Goal: Task Accomplishment & Management: Complete application form

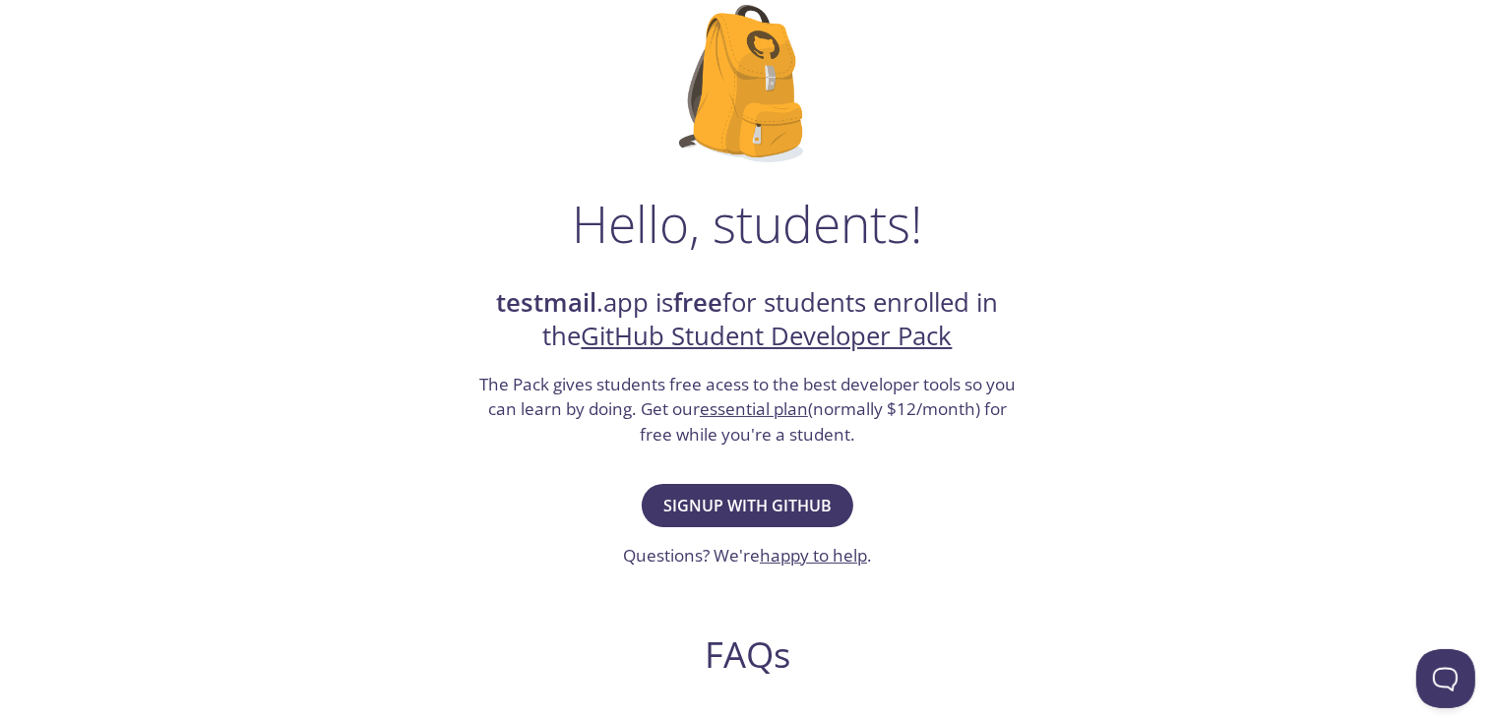
scroll to position [167, 0]
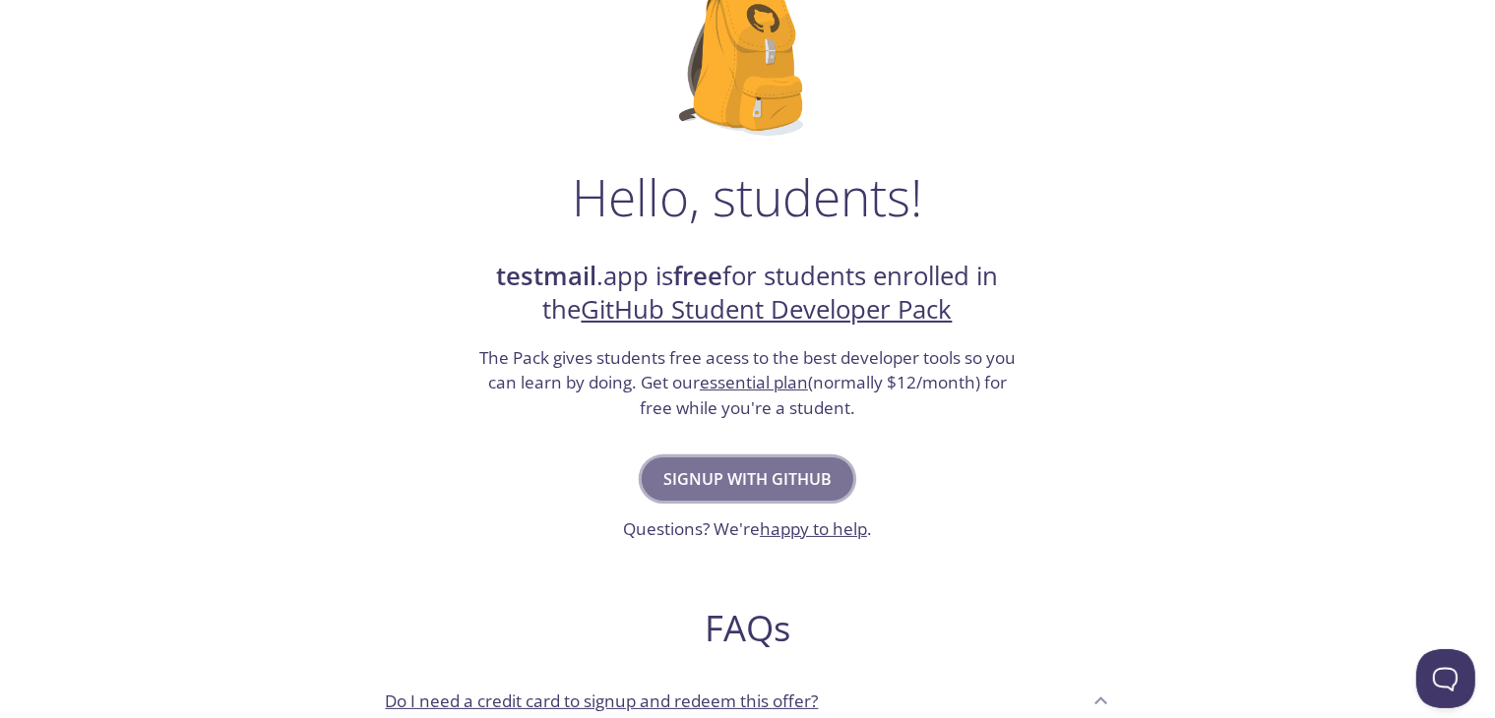
click at [797, 481] on span "Signup with GitHub" at bounding box center [747, 480] width 168 height 28
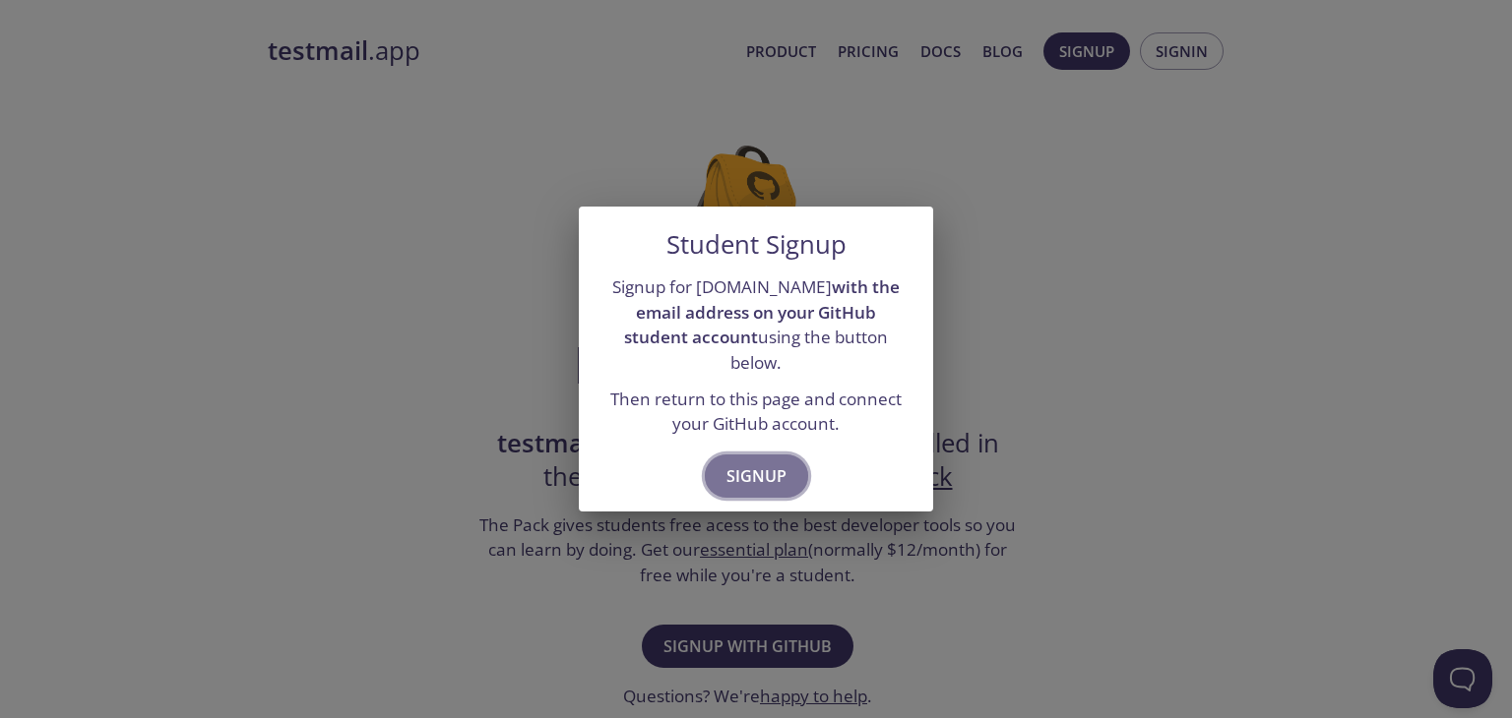
click at [776, 473] on span "Signup" at bounding box center [756, 477] width 60 height 28
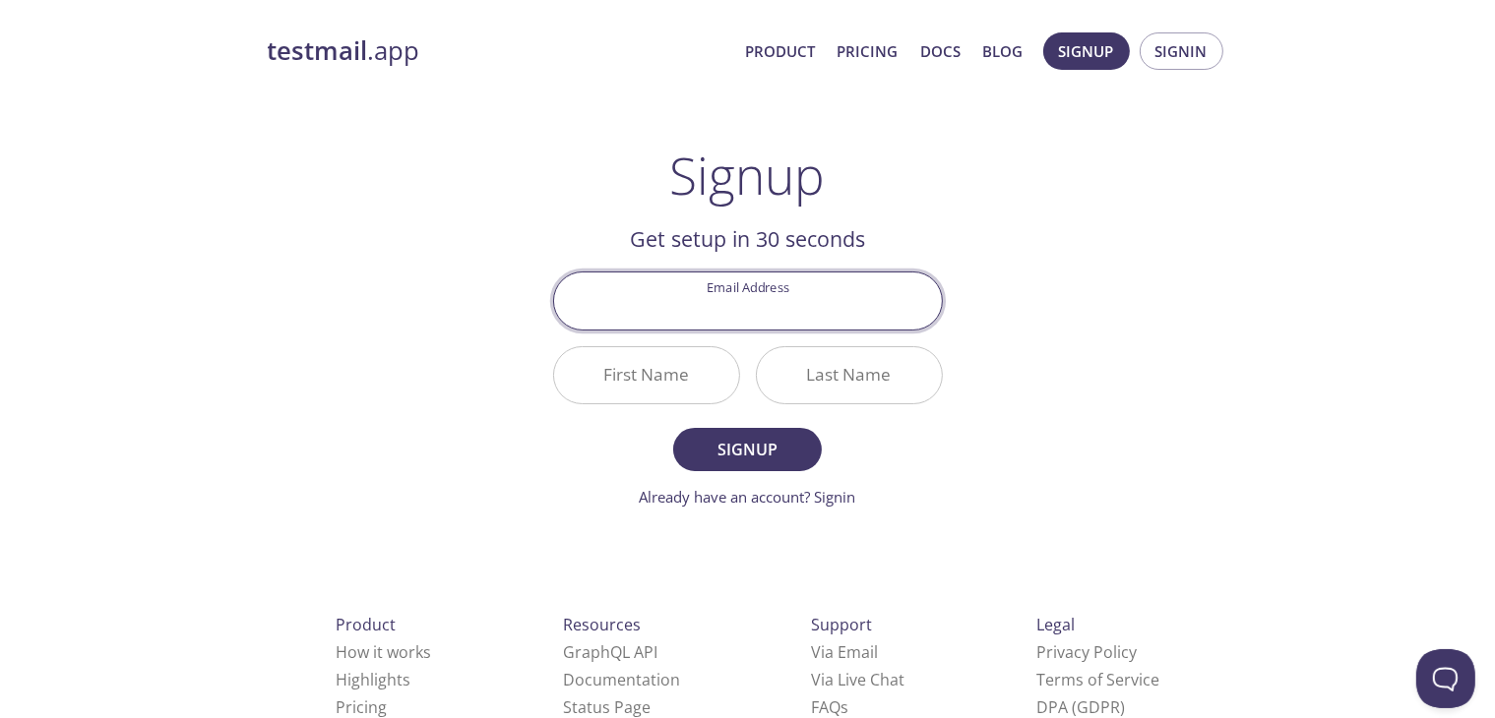
click at [776, 288] on input "Email Address" at bounding box center [748, 301] width 388 height 56
type input "vishalkumar.singh.cer21@itbhu.ac.in"
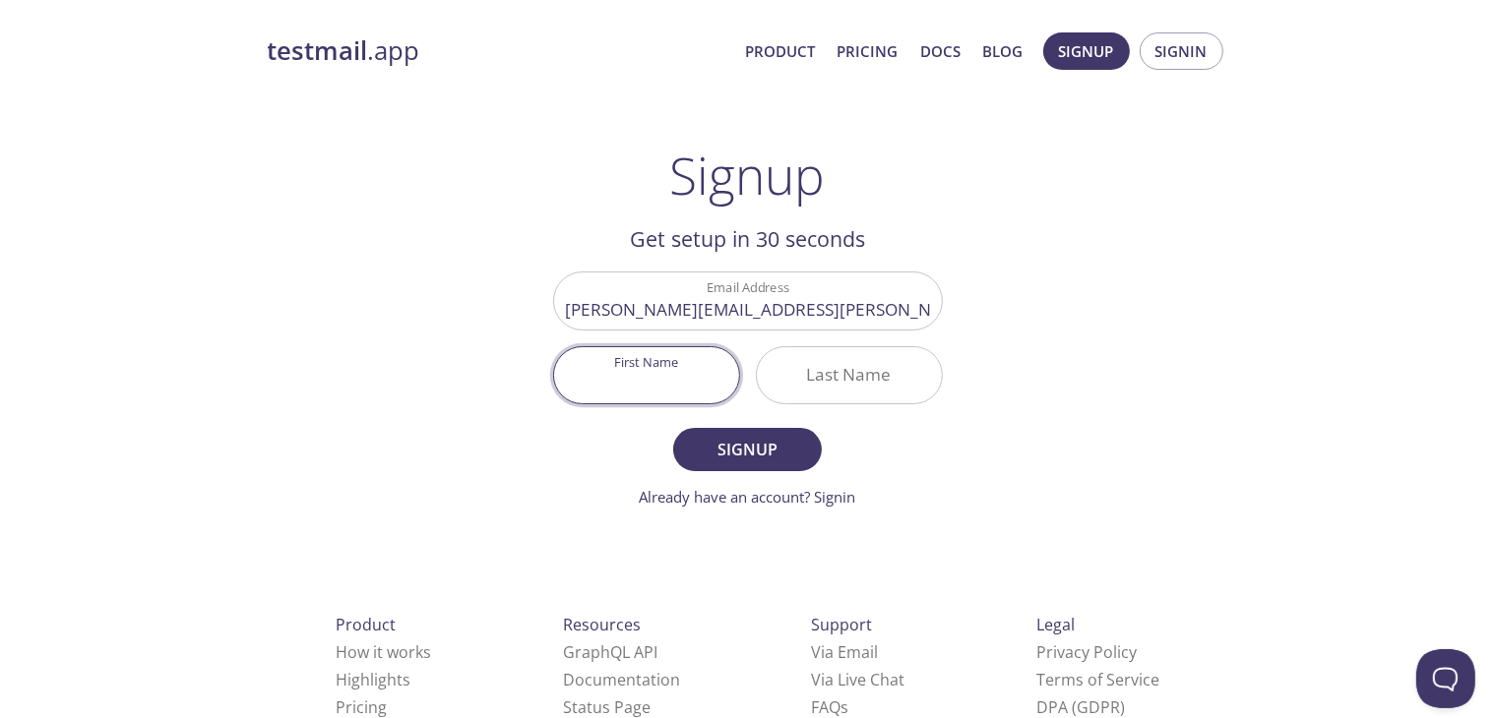
click at [716, 374] on input "First Name" at bounding box center [646, 375] width 185 height 56
type input "Vishal"
click at [831, 373] on input "Last Name" at bounding box center [849, 375] width 185 height 56
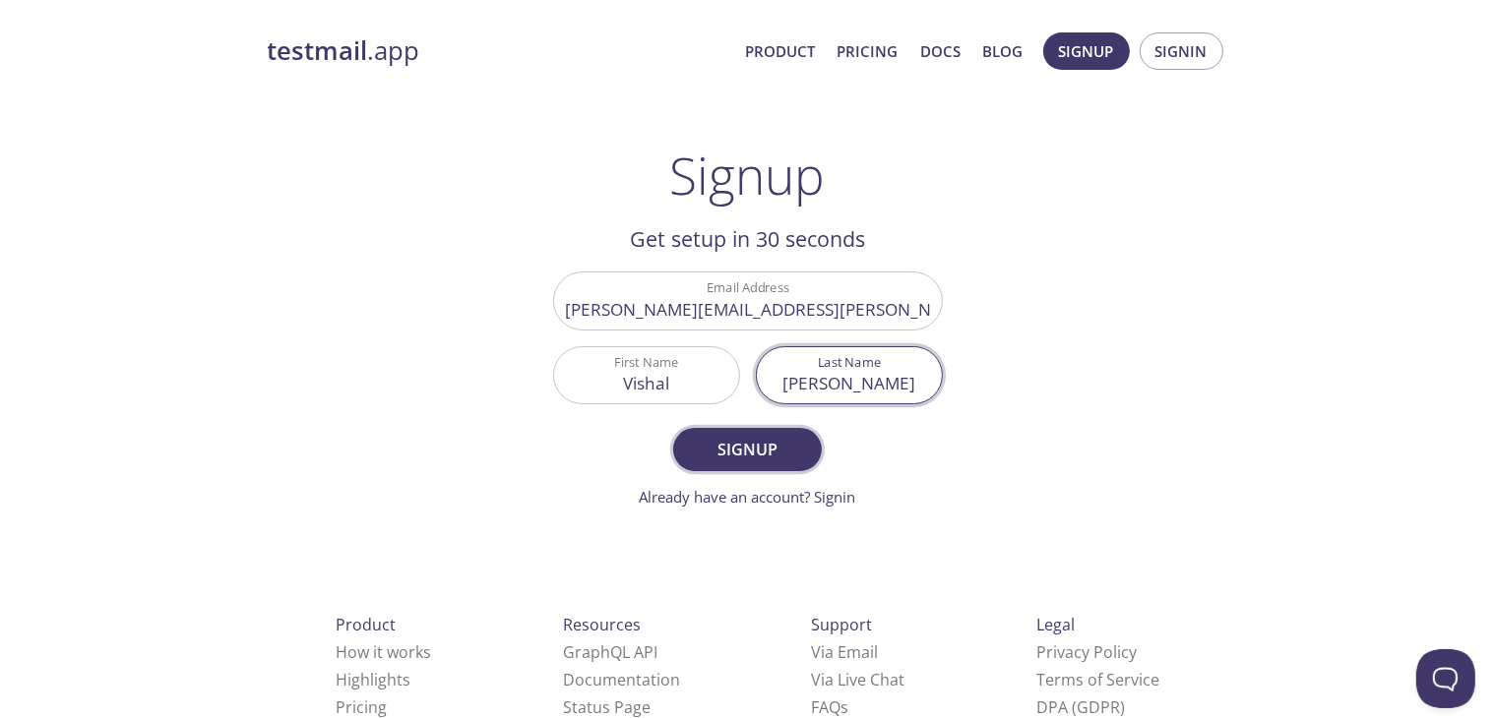
type input "Singh"
click at [784, 462] on span "Signup" at bounding box center [747, 450] width 104 height 28
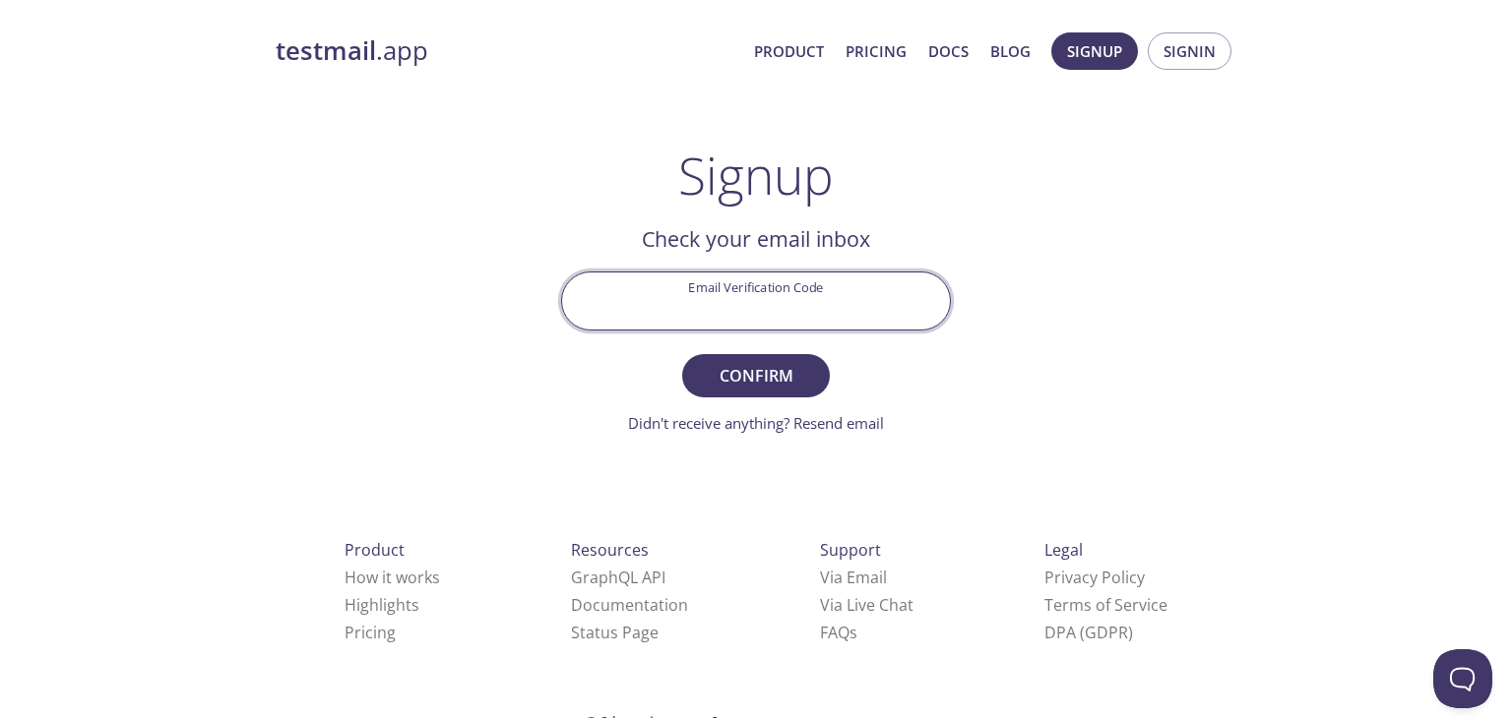
click at [705, 292] on input "Email Verification Code" at bounding box center [756, 301] width 388 height 56
paste input "JP3HNSU"
type input "JP3HNSU"
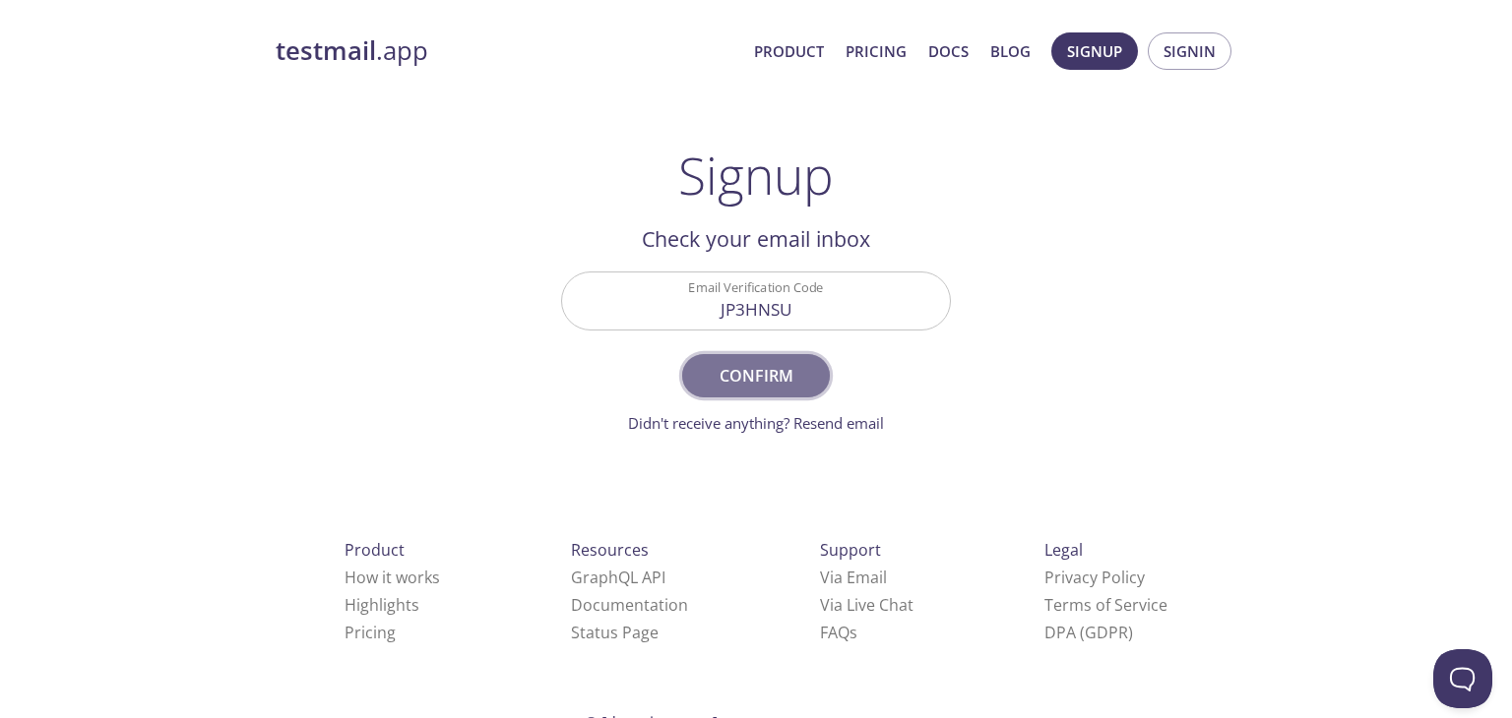
click at [744, 391] on button "Confirm" at bounding box center [756, 375] width 148 height 43
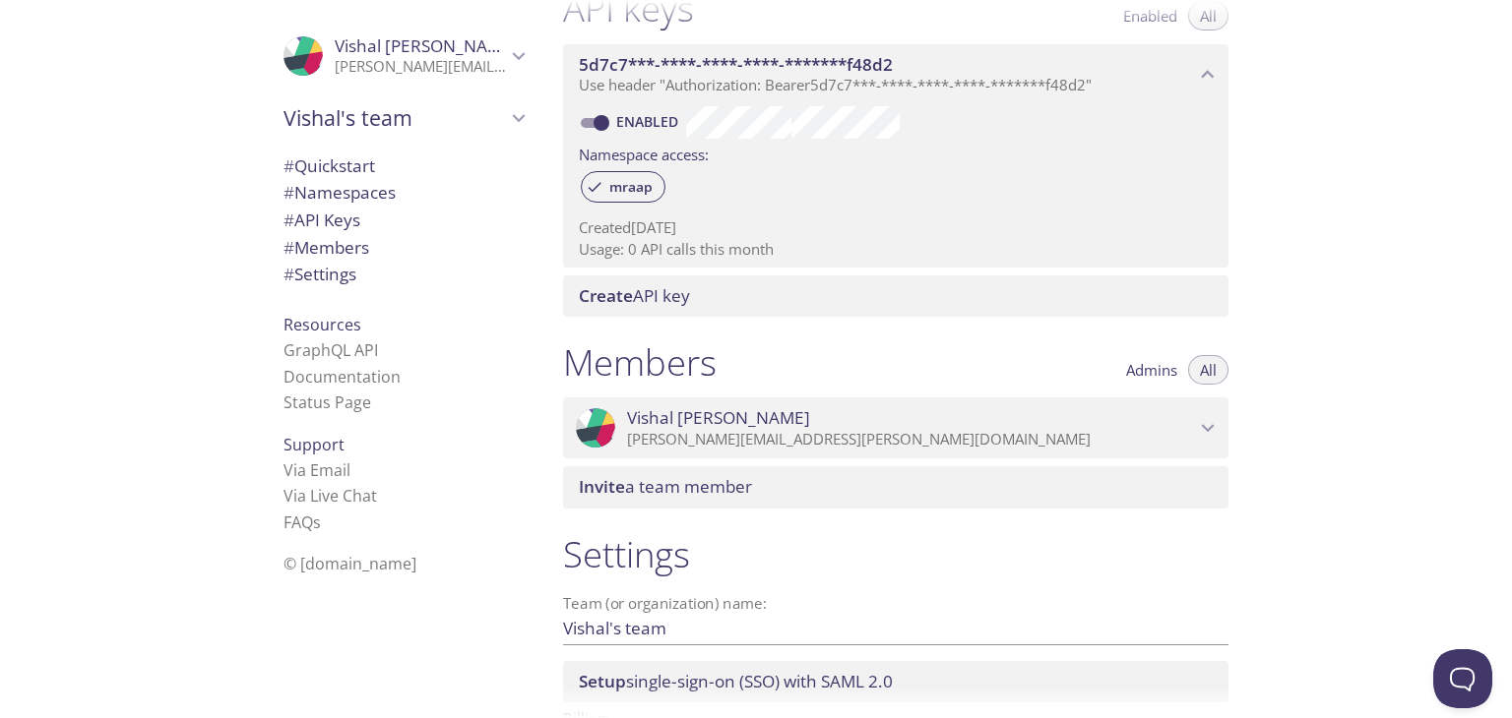
scroll to position [546, 0]
click at [852, 431] on p "vishalkumar.singh.cer21@itbhu.ac.in" at bounding box center [911, 439] width 568 height 20
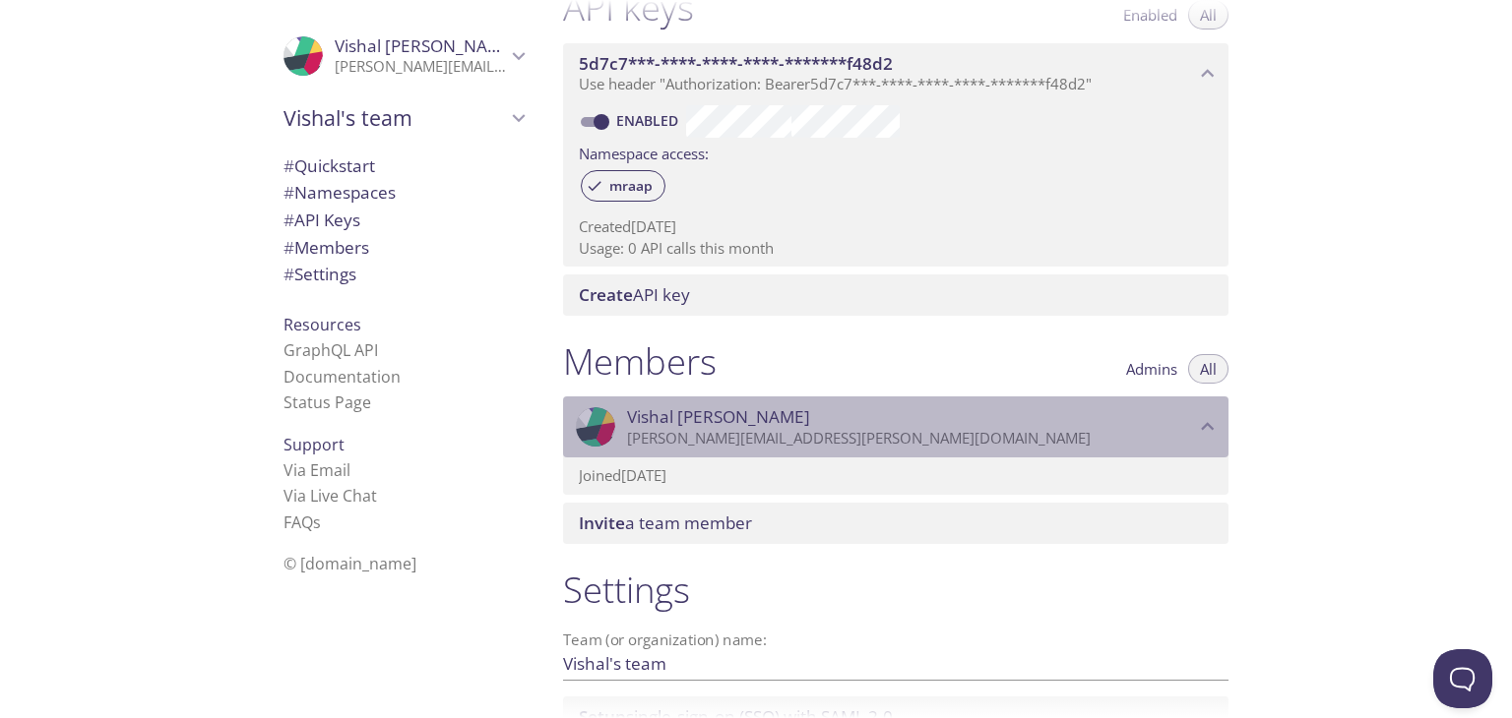
click at [852, 431] on p "vishalkumar.singh.cer21@itbhu.ac.in" at bounding box center [911, 439] width 568 height 20
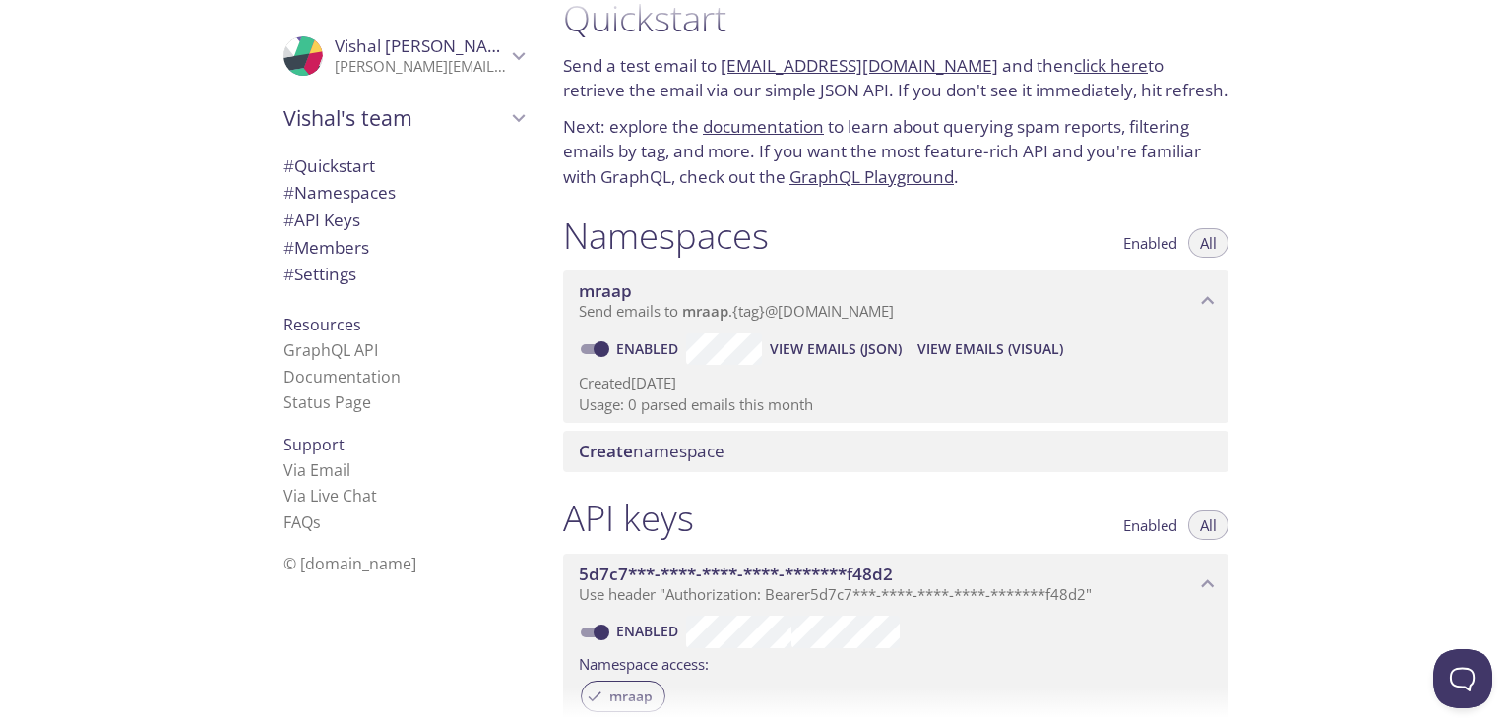
scroll to position [0, 0]
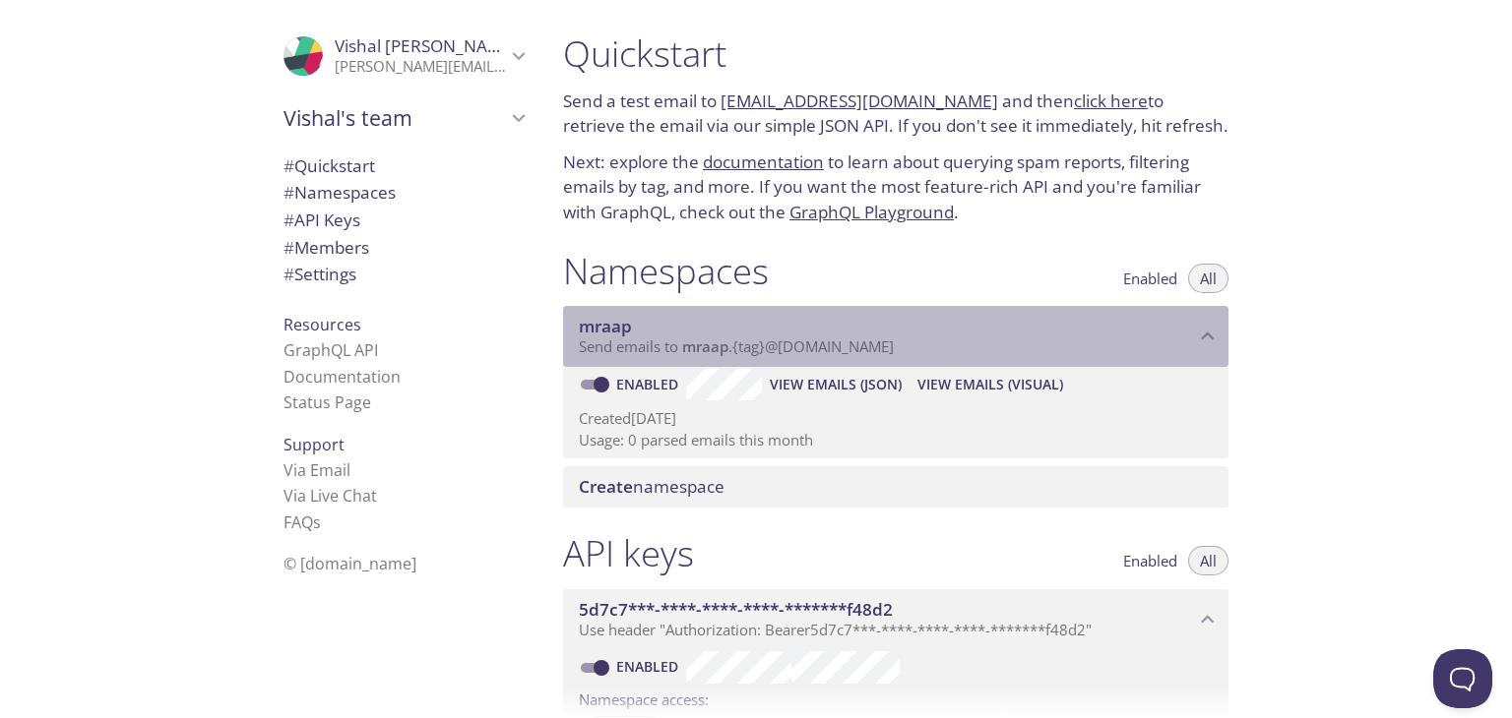
click at [971, 325] on span "mraap" at bounding box center [887, 327] width 616 height 22
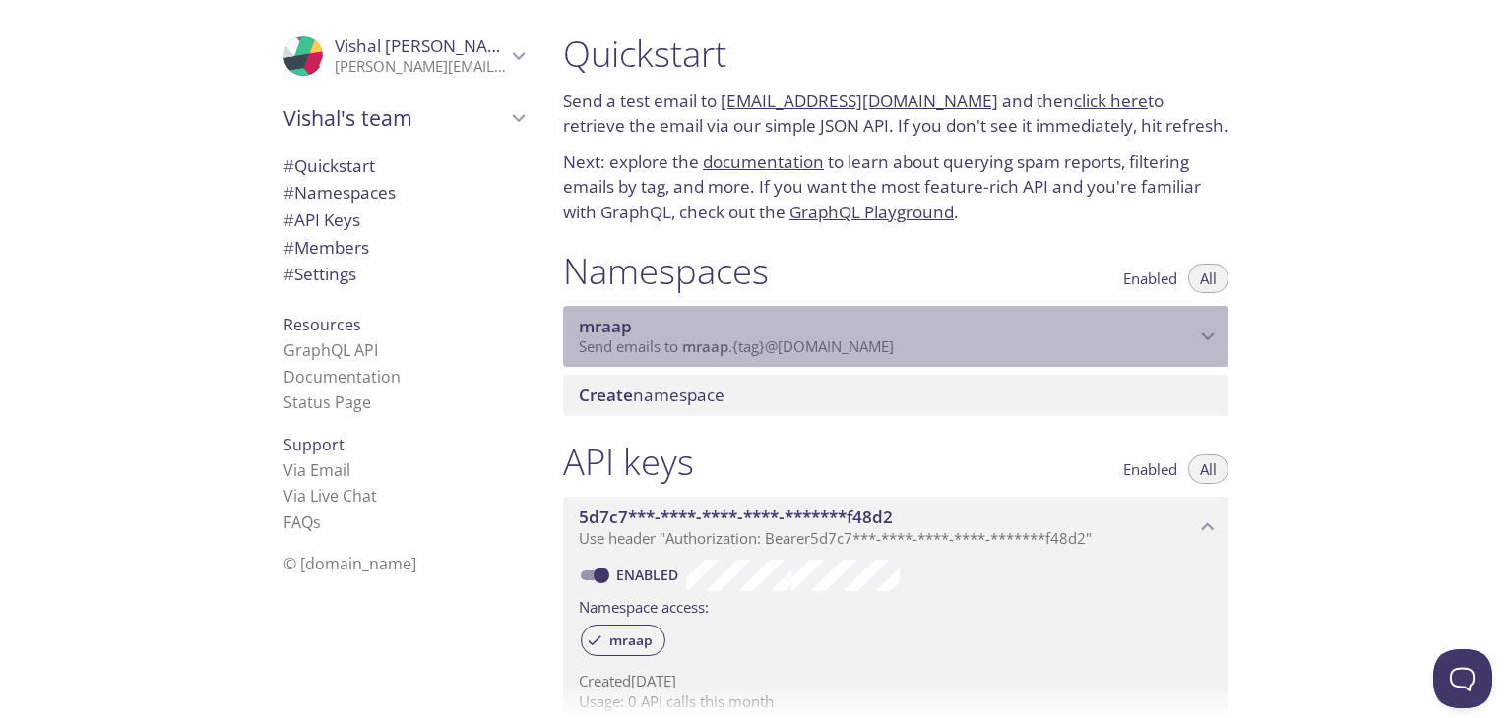
click at [971, 325] on span "mraap" at bounding box center [887, 327] width 616 height 22
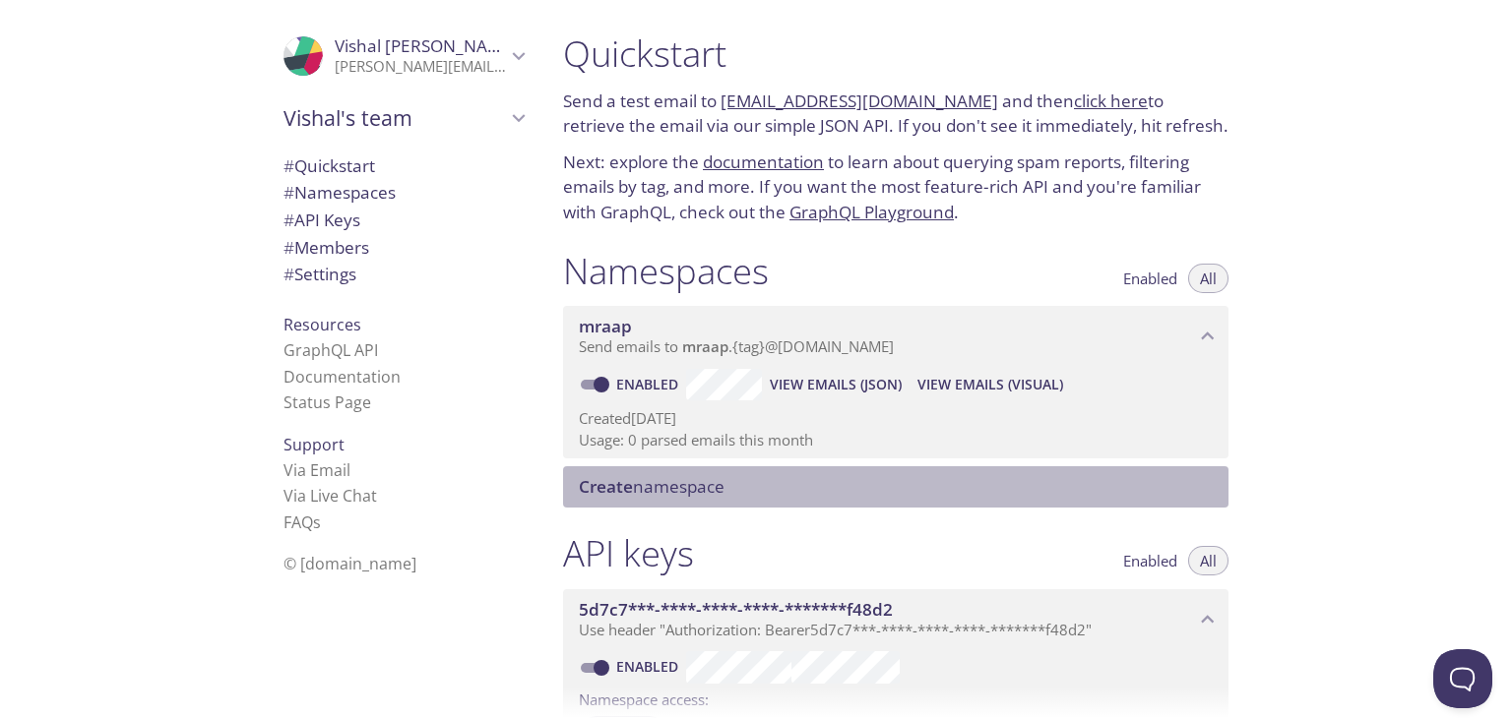
click at [695, 500] on div "Create namespace" at bounding box center [895, 486] width 665 height 41
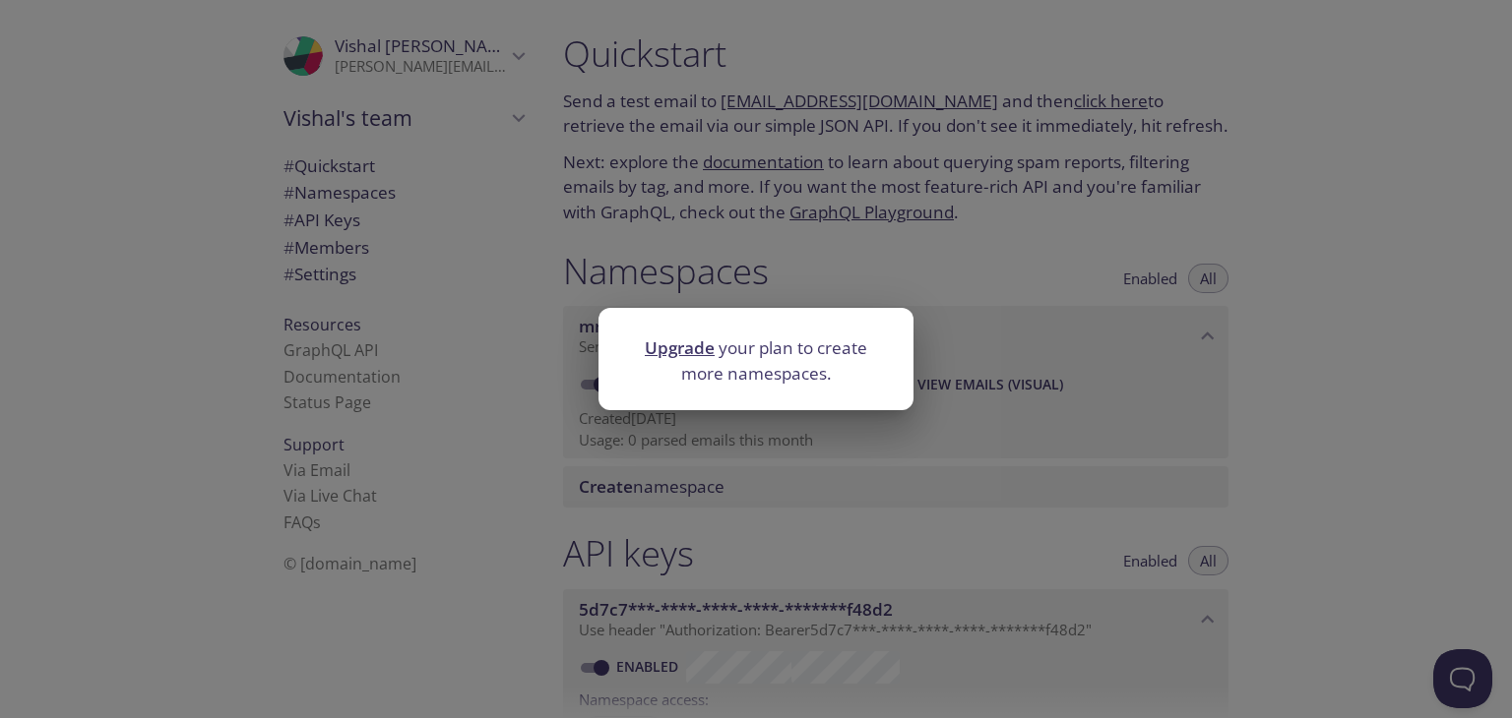
click at [843, 242] on div "Upgrade your plan to create more namespaces." at bounding box center [756, 359] width 1512 height 718
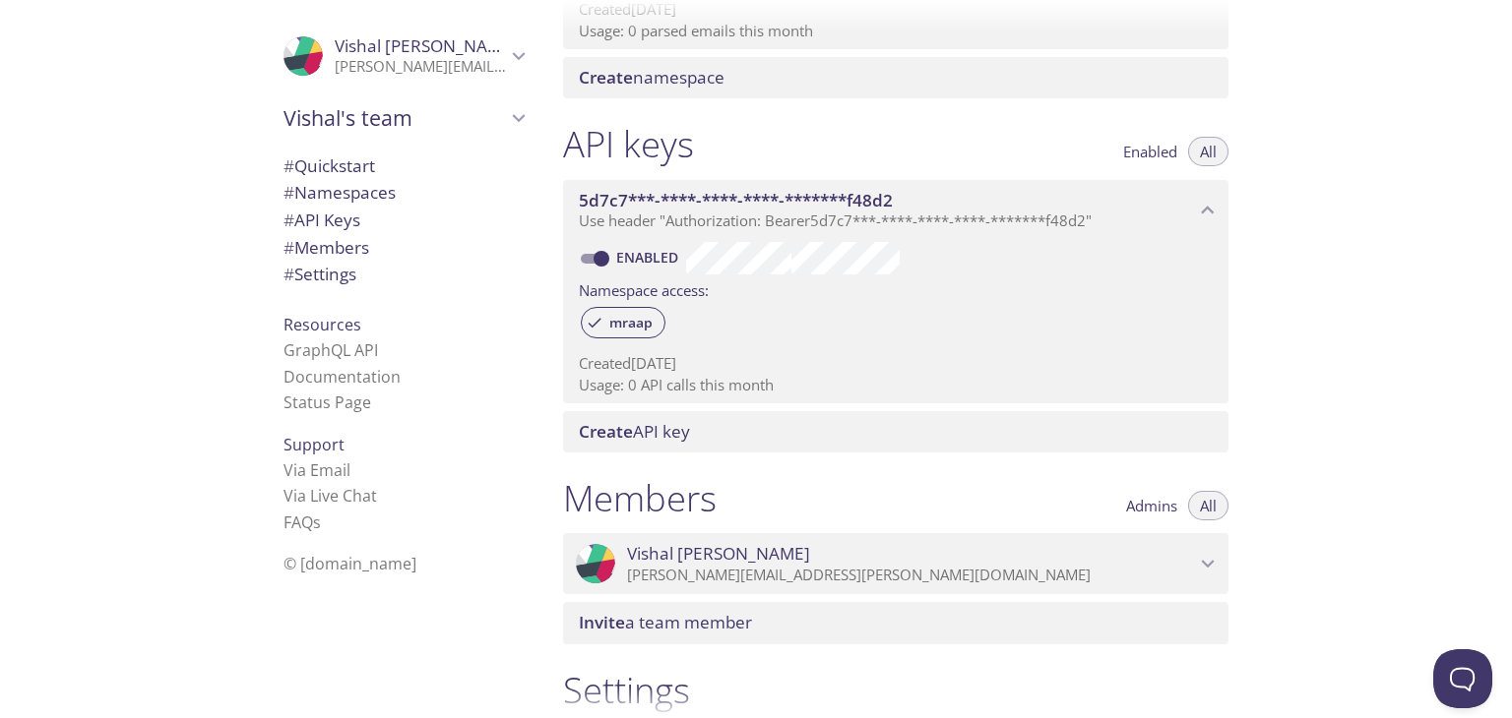
scroll to position [681, 0]
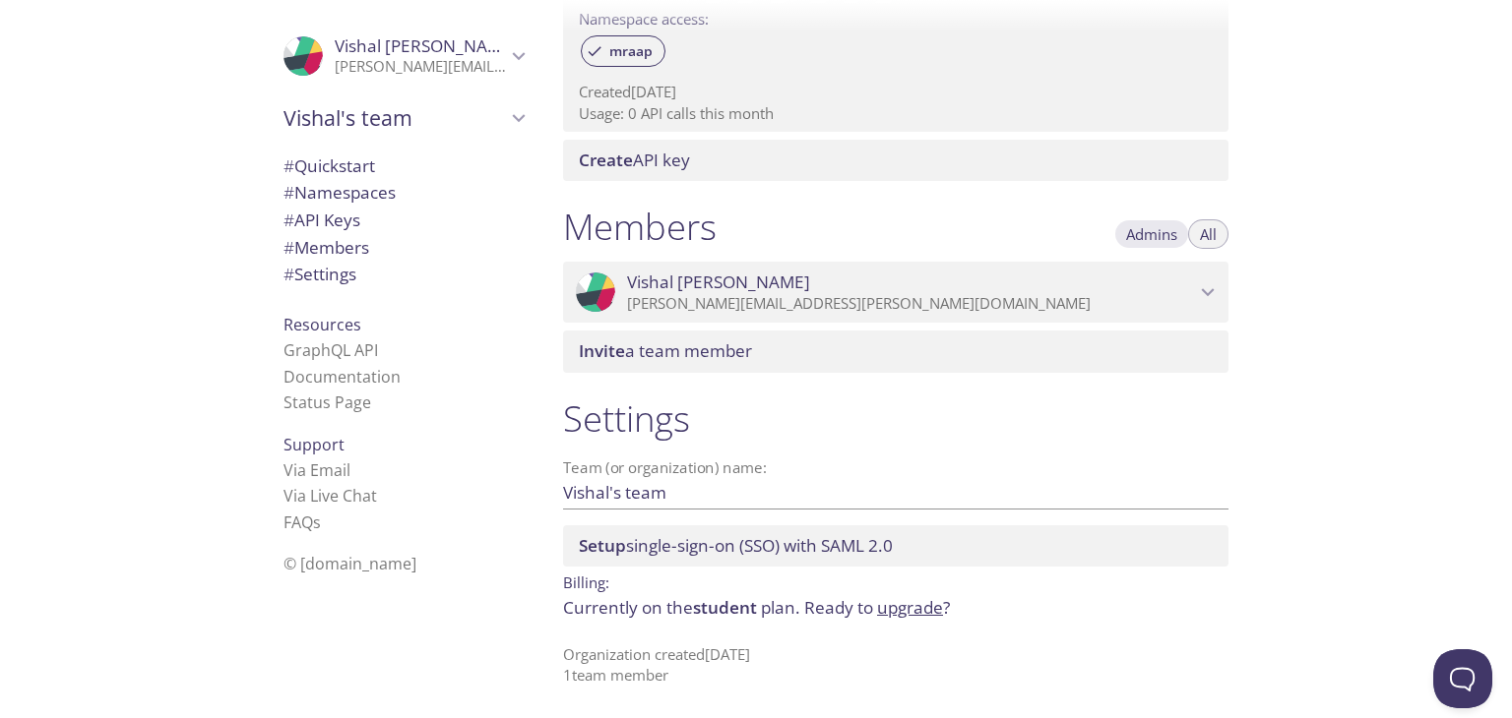
click at [1131, 234] on span "Admins" at bounding box center [1151, 234] width 51 height 0
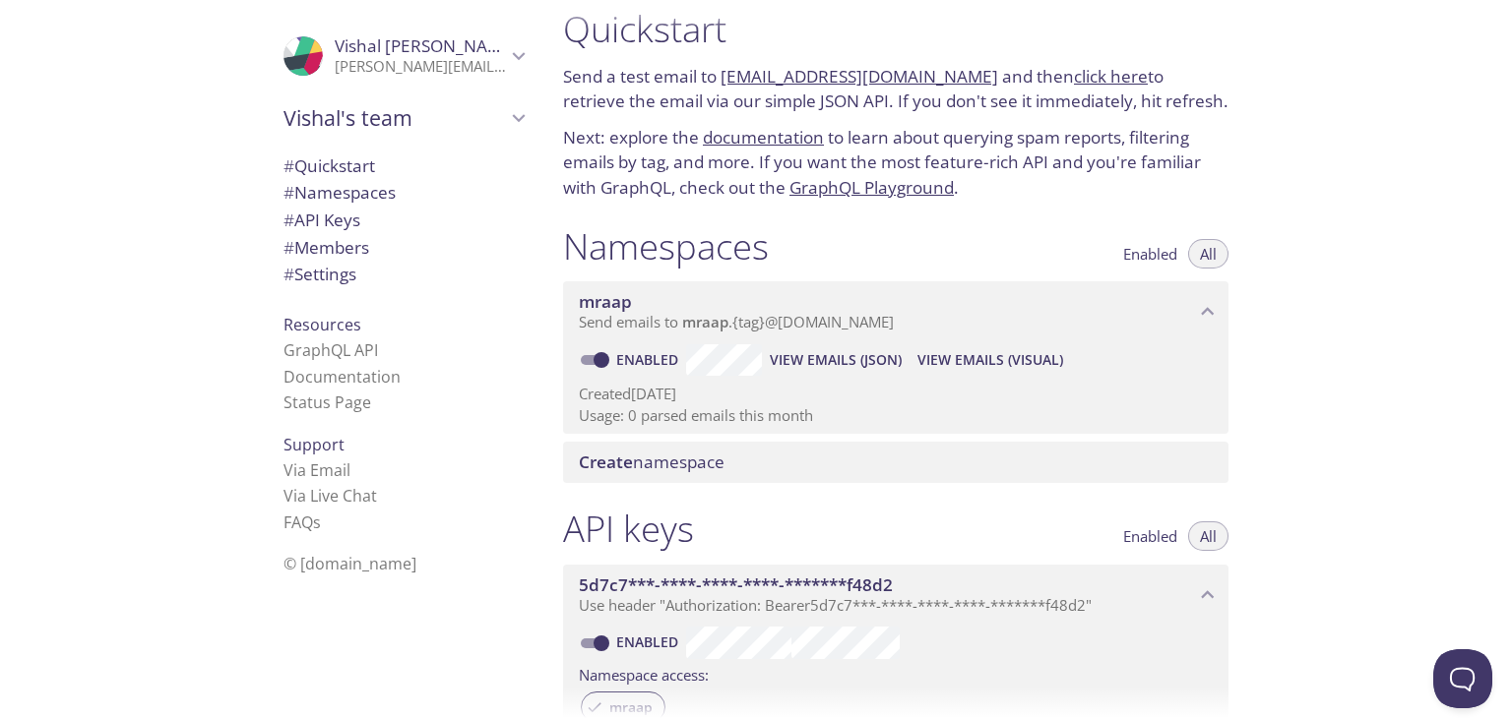
scroll to position [0, 0]
